Goal: Check status: Check status

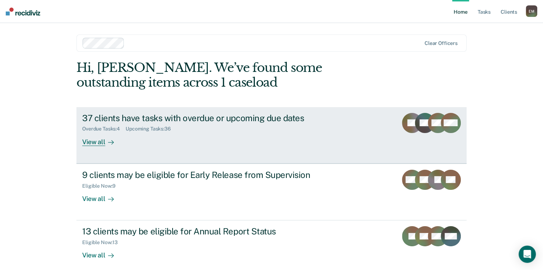
click at [219, 148] on link "37 clients have tasks with overdue or upcoming due dates Overdue Tasks : 4 Upco…" at bounding box center [272, 135] width 390 height 56
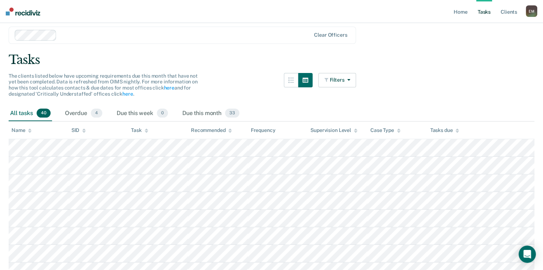
scroll to position [36, 0]
